Goal: Communication & Community: Answer question/provide support

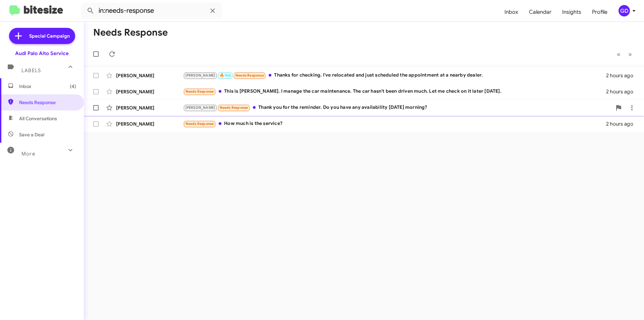
drag, startPoint x: 125, startPoint y: 108, endPoint x: 133, endPoint y: 108, distance: 7.4
click at [127, 108] on div "[PERSON_NAME]" at bounding box center [149, 107] width 67 height 7
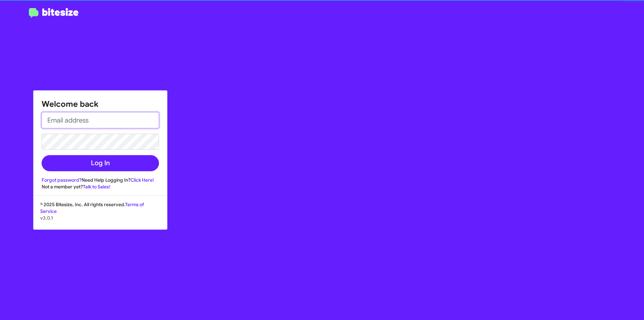
type input "[PERSON_NAME][EMAIL_ADDRESS][PERSON_NAME][PERSON_NAME][DOMAIN_NAME]"
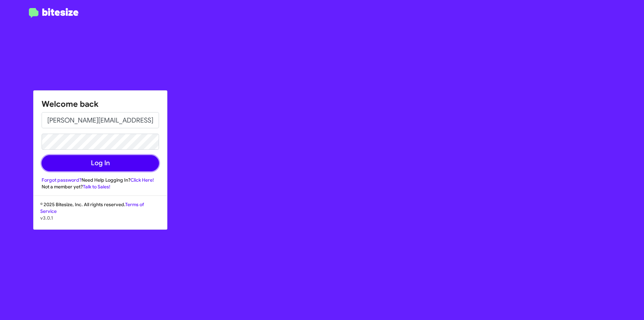
click at [102, 165] on button "Log In" at bounding box center [100, 163] width 117 height 16
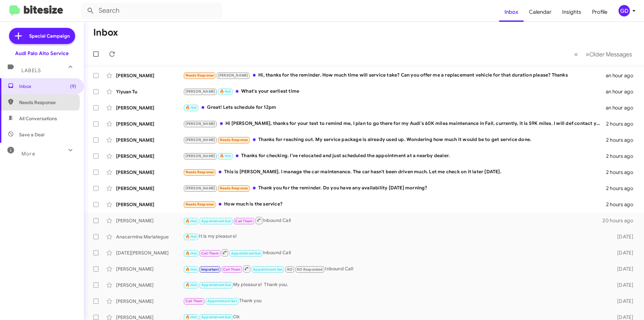
click at [38, 103] on span "Needs Response" at bounding box center [47, 102] width 57 height 7
type input "in:needs-response"
